Goal: Task Accomplishment & Management: Use online tool/utility

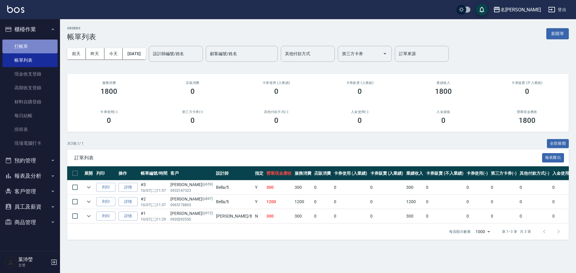
click at [27, 47] on link "打帳單" at bounding box center [29, 47] width 55 height 14
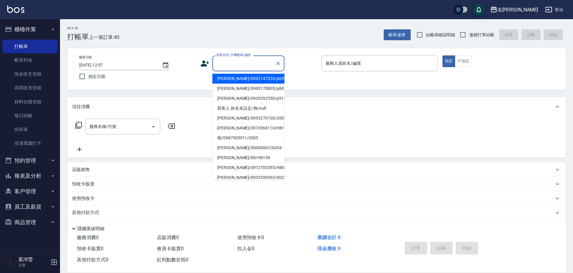
click at [229, 62] on input "顧客姓名/手機號碼/編號" at bounding box center [244, 63] width 58 height 11
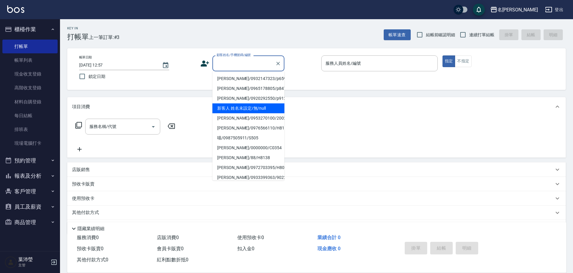
click at [235, 110] on li "新客人 姓名未設定/無/null" at bounding box center [248, 109] width 72 height 10
type input "新客人 姓名未設定/無/null"
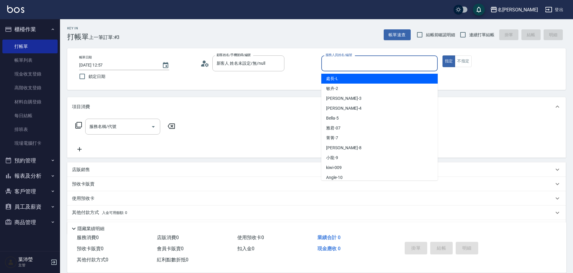
click at [282, 67] on input "服務人員姓名/編號" at bounding box center [379, 63] width 111 height 11
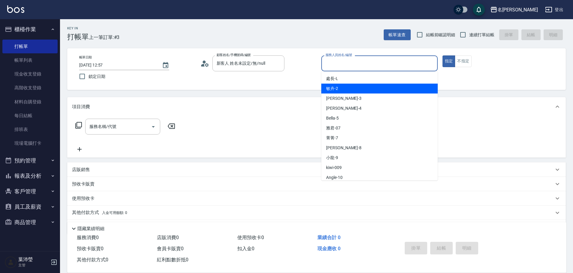
click at [282, 89] on span "敏卉 -2" at bounding box center [332, 89] width 12 height 6
type input "敏卉-2"
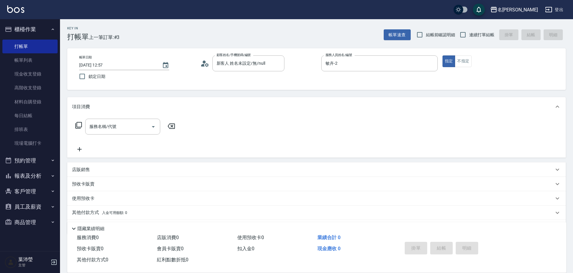
click at [80, 118] on icon at bounding box center [78, 125] width 7 height 7
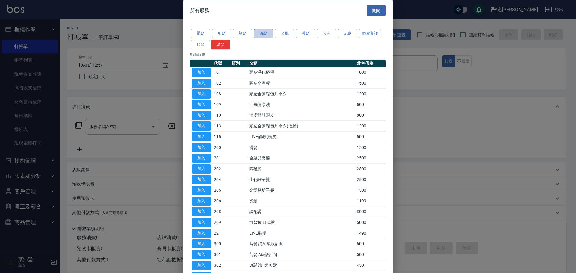
click at [258, 33] on button "洗髮" at bounding box center [263, 33] width 19 height 9
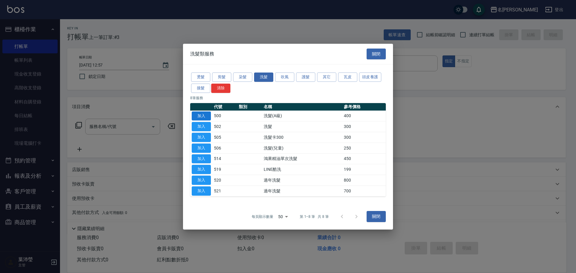
click at [205, 118] on button "加入" at bounding box center [201, 115] width 19 height 9
type input "洗髮(A級)(500)"
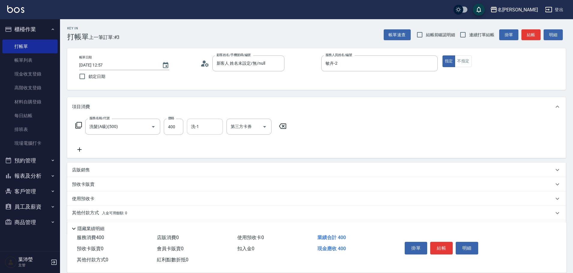
click at [206, 118] on input "洗-1" at bounding box center [205, 127] width 31 height 11
click at [205, 118] on div "Bella -5" at bounding box center [205, 142] width 36 height 10
type input "Bella-5"
click at [79, 118] on icon at bounding box center [78, 125] width 7 height 7
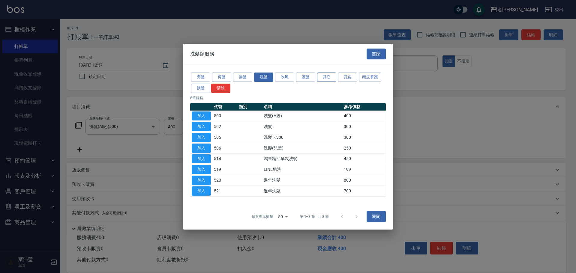
click at [282, 77] on button "其它" at bounding box center [326, 77] width 19 height 9
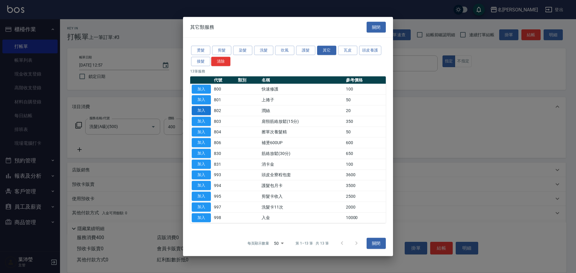
click at [203, 111] on button "加入" at bounding box center [201, 110] width 19 height 9
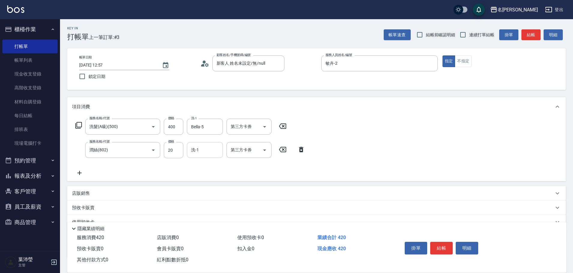
click at [210, 118] on input "洗-1" at bounding box center [205, 150] width 31 height 11
click at [210, 118] on div "Bella -5" at bounding box center [205, 166] width 36 height 10
type input "Bella-5"
click at [78, 118] on icon at bounding box center [78, 125] width 7 height 7
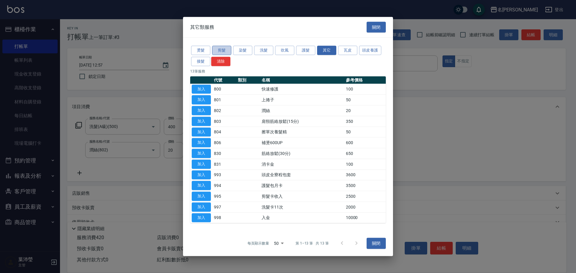
click at [212, 48] on button "剪髮" at bounding box center [221, 50] width 19 height 9
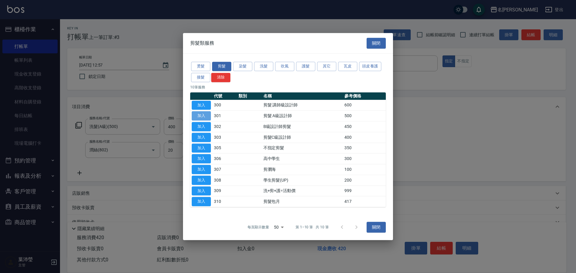
click at [205, 113] on button "加入" at bounding box center [201, 115] width 19 height 9
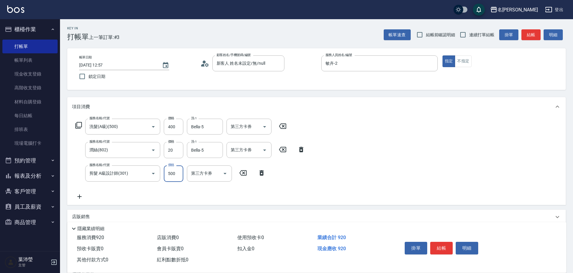
click at [177, 118] on input "500" at bounding box center [174, 174] width 20 height 16
type input "600"
click at [282, 118] on button "結帳" at bounding box center [441, 248] width 23 height 13
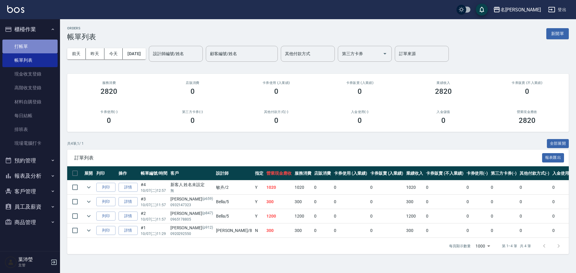
click at [26, 49] on link "打帳單" at bounding box center [29, 47] width 55 height 14
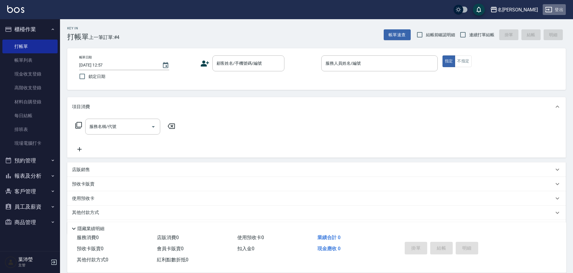
click at [282, 11] on button "登出" at bounding box center [554, 9] width 23 height 11
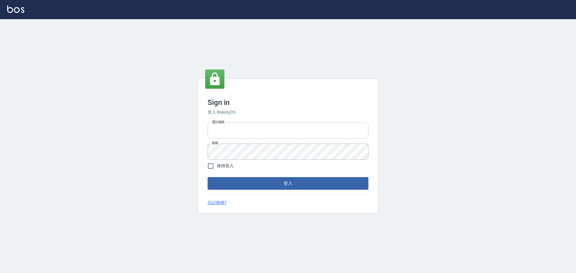
type input "0975350191"
drag, startPoint x: 241, startPoint y: 133, endPoint x: 204, endPoint y: 142, distance: 37.4
click at [204, 142] on div "Sign in 登入 BeautyOS 電話號碼 [PHONE_NUMBER] 電話號碼 密碼 密碼 保持登入 登入 忘記密碼?" at bounding box center [288, 146] width 180 height 134
click at [231, 129] on input "0921567" at bounding box center [288, 131] width 161 height 16
type input "0921567649"
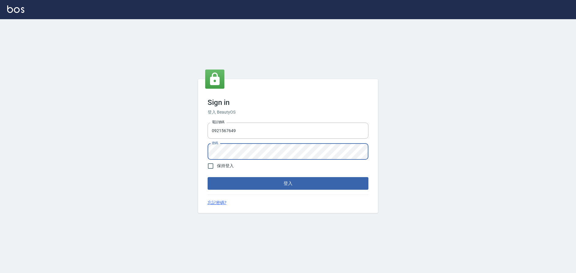
click at [203, 158] on div "Sign in 登入 BeautyOS 電話號碼 [PHONE_NUMBER] 電話號碼 密碼 密碼 保持登入 登入 忘記密碼?" at bounding box center [288, 146] width 180 height 134
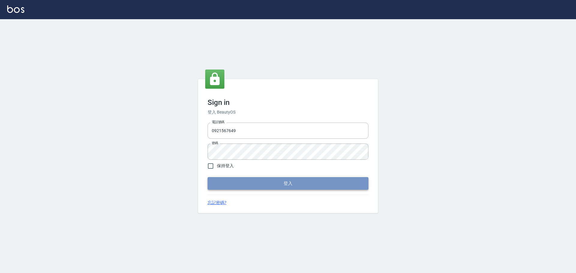
click at [276, 185] on button "登入" at bounding box center [288, 183] width 161 height 13
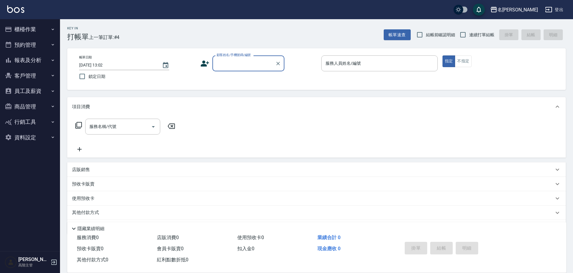
click at [34, 93] on button "員工及薪資" at bounding box center [29, 91] width 55 height 16
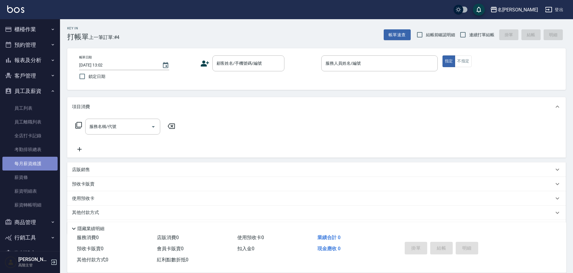
click at [40, 165] on link "每月薪資維護" at bounding box center [29, 164] width 55 height 14
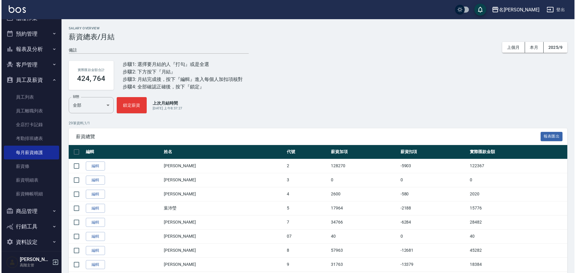
scroll to position [17, 0]
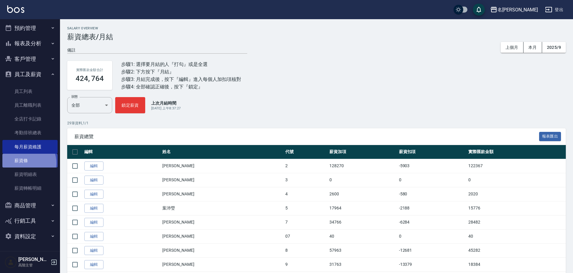
click at [25, 163] on link "薪資條" at bounding box center [29, 161] width 55 height 14
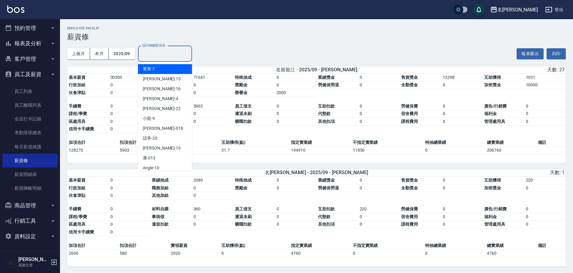
click at [152, 55] on input "設計師編號/姓名" at bounding box center [165, 54] width 49 height 11
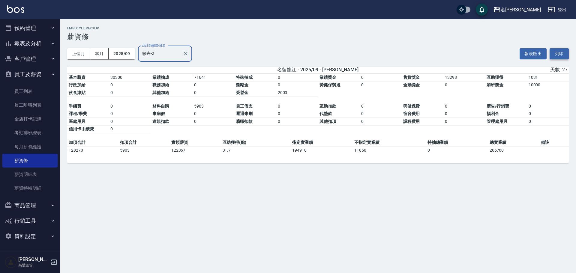
type input "敏卉-2"
click at [564, 53] on button "列印" at bounding box center [559, 53] width 19 height 11
click at [388, 255] on div "名留龍江 2025-09 薪資條 列印時間： [DATE][PHONE_NUMBER]:03 Employee Payslip 薪資條 上個月 本月 2025…" at bounding box center [288, 136] width 576 height 273
click at [532, 56] on button "報表匯出" at bounding box center [533, 53] width 27 height 11
